Goal: Check status

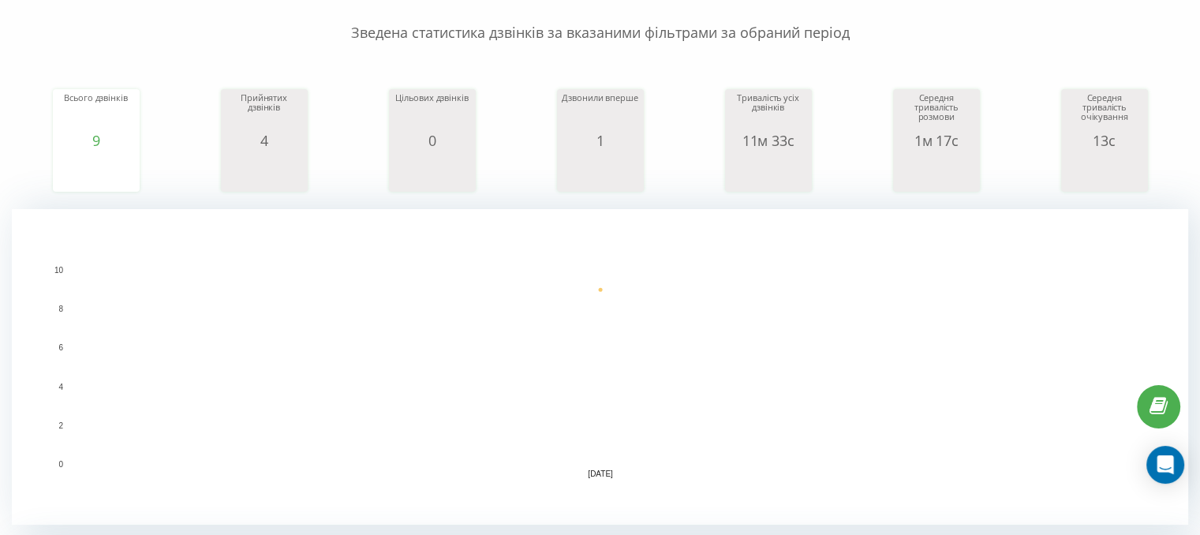
scroll to position [158, 0]
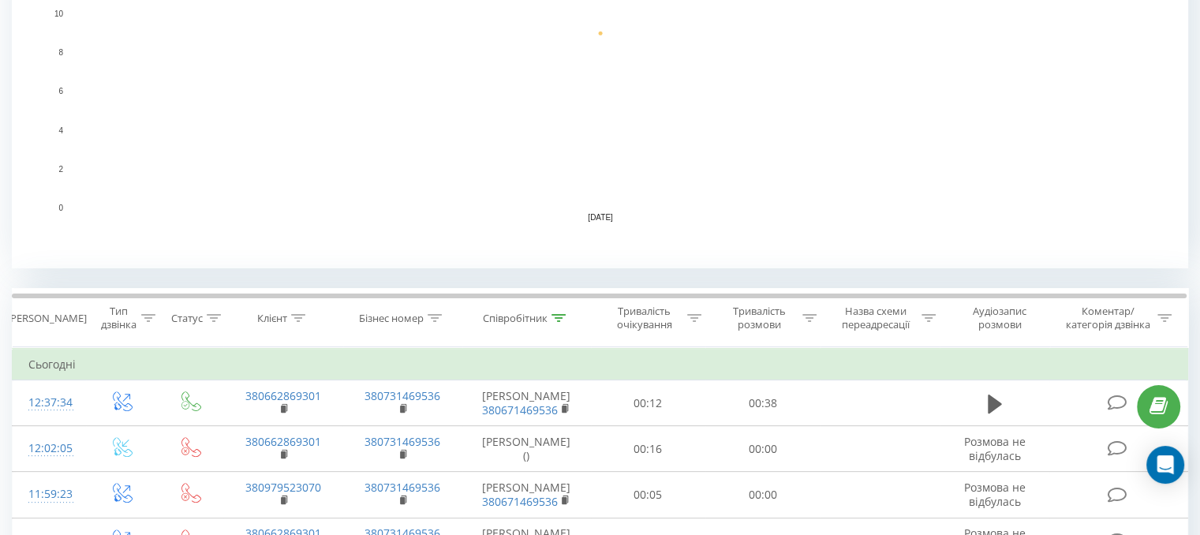
scroll to position [314, 0]
